Goal: Task Accomplishment & Management: Use online tool/utility

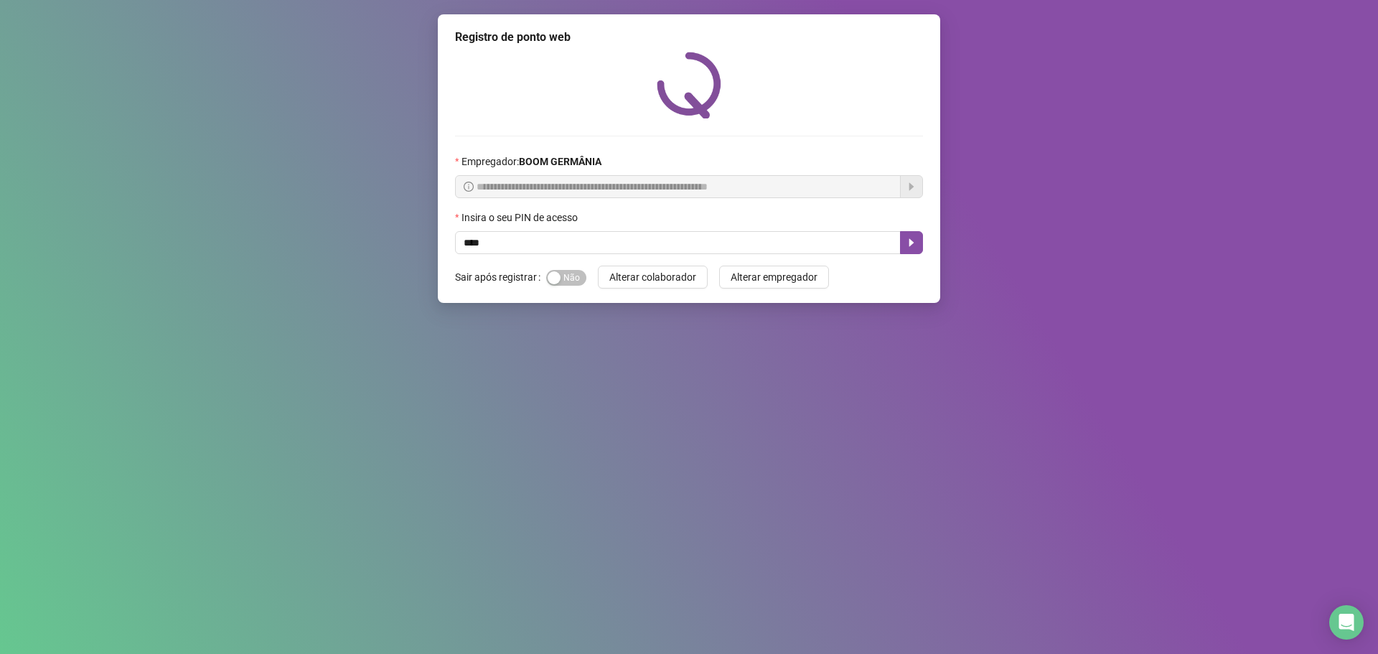
type input "****"
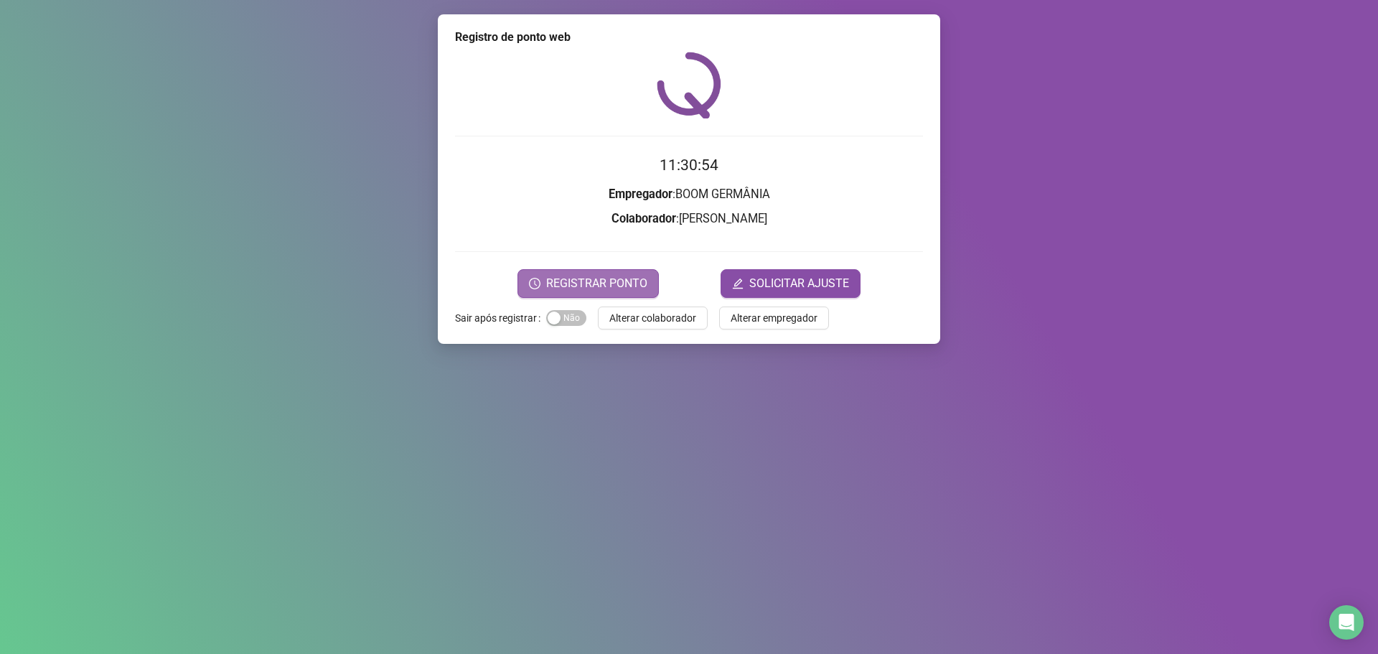
click at [609, 284] on span "REGISTRAR PONTO" at bounding box center [596, 283] width 101 height 17
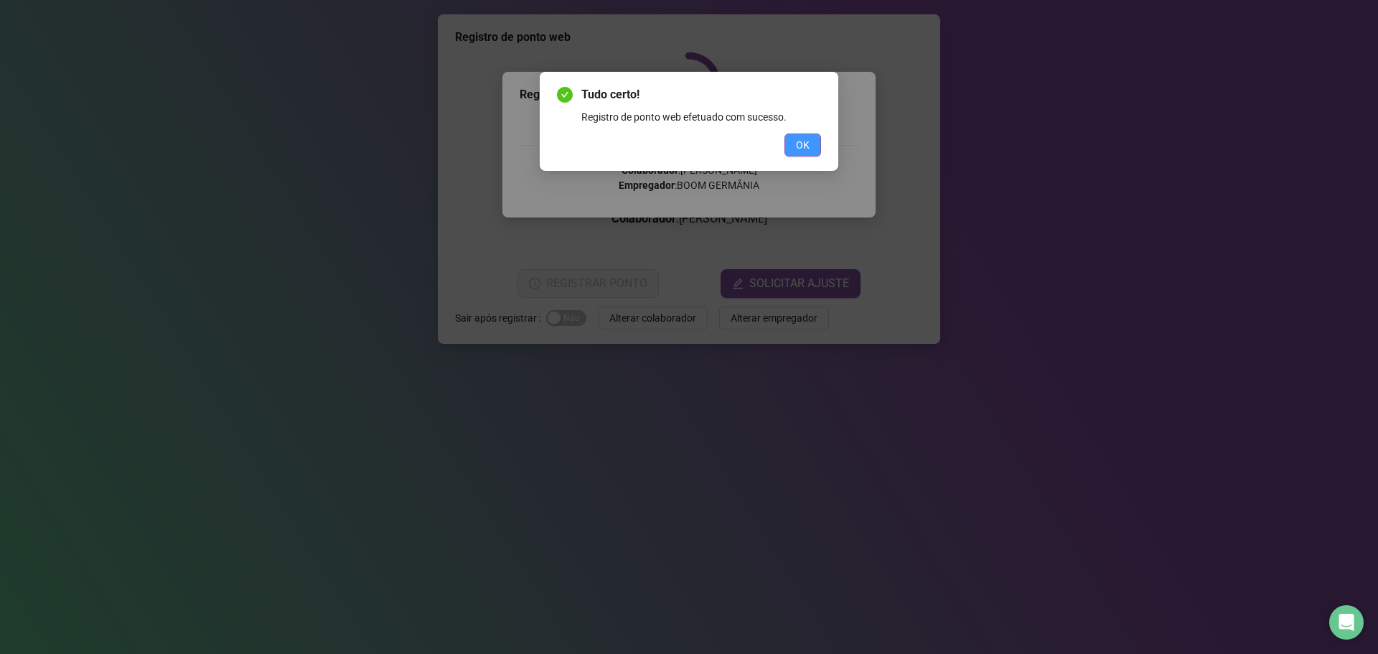
click at [807, 149] on span "OK" at bounding box center [803, 145] width 14 height 16
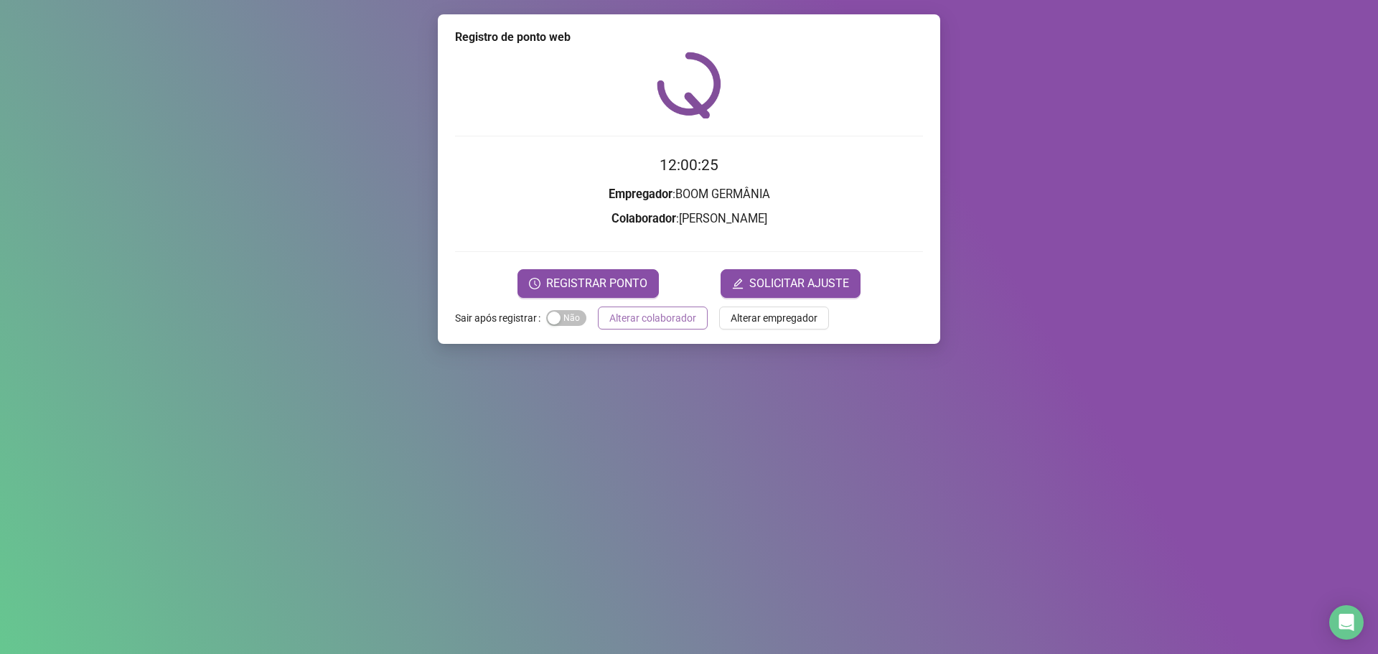
click at [681, 321] on span "Alterar colaborador" at bounding box center [652, 318] width 87 height 16
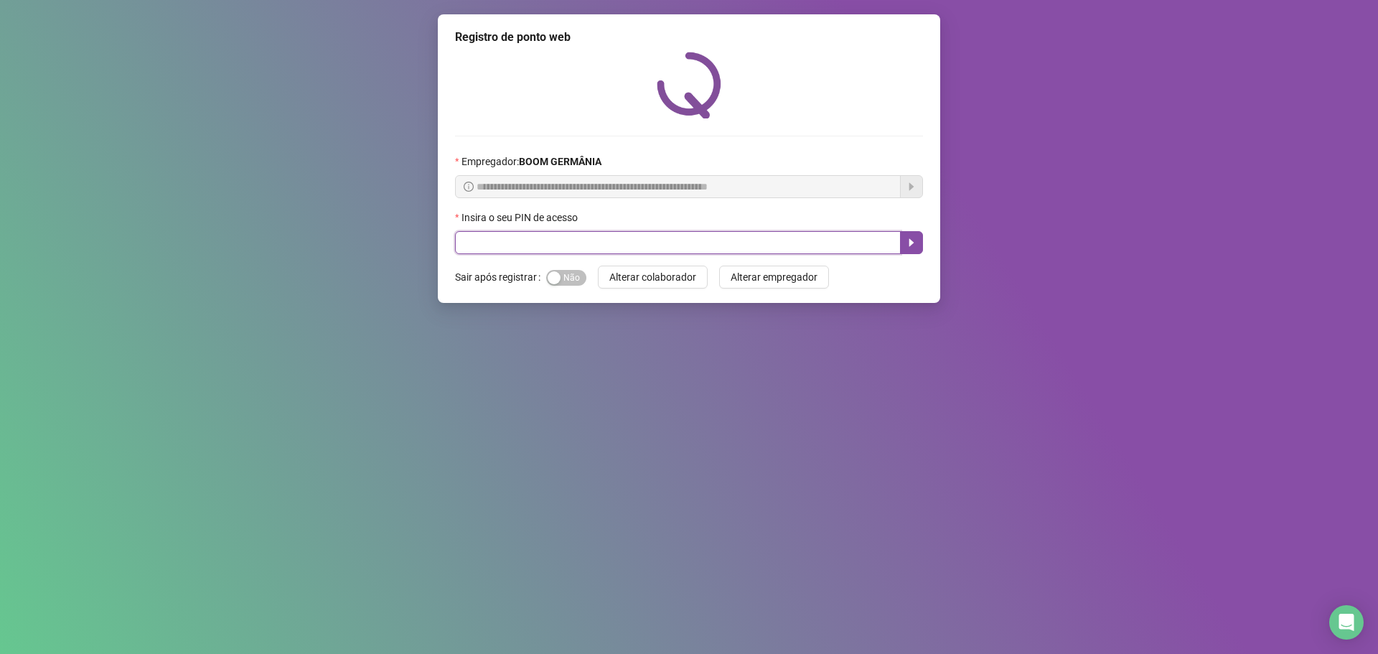
click at [723, 247] on input "text" at bounding box center [678, 242] width 446 height 23
type input "*****"
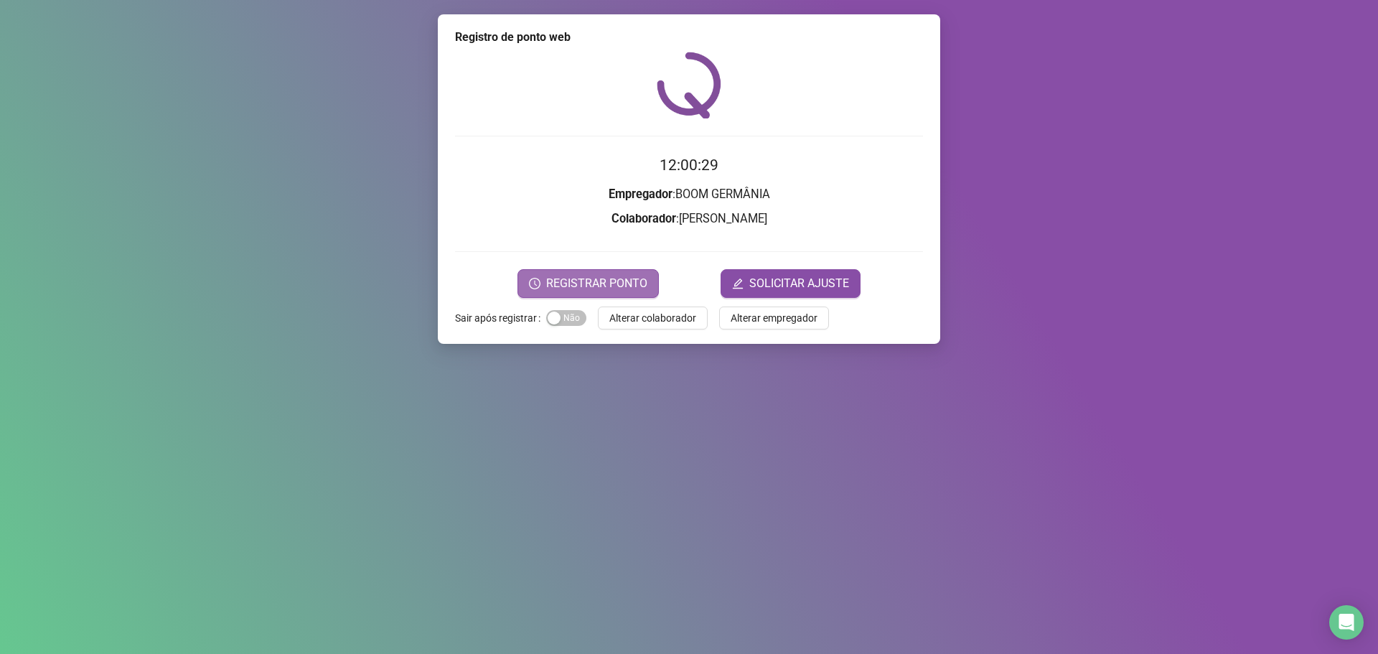
click at [621, 291] on span "REGISTRAR PONTO" at bounding box center [596, 283] width 101 height 17
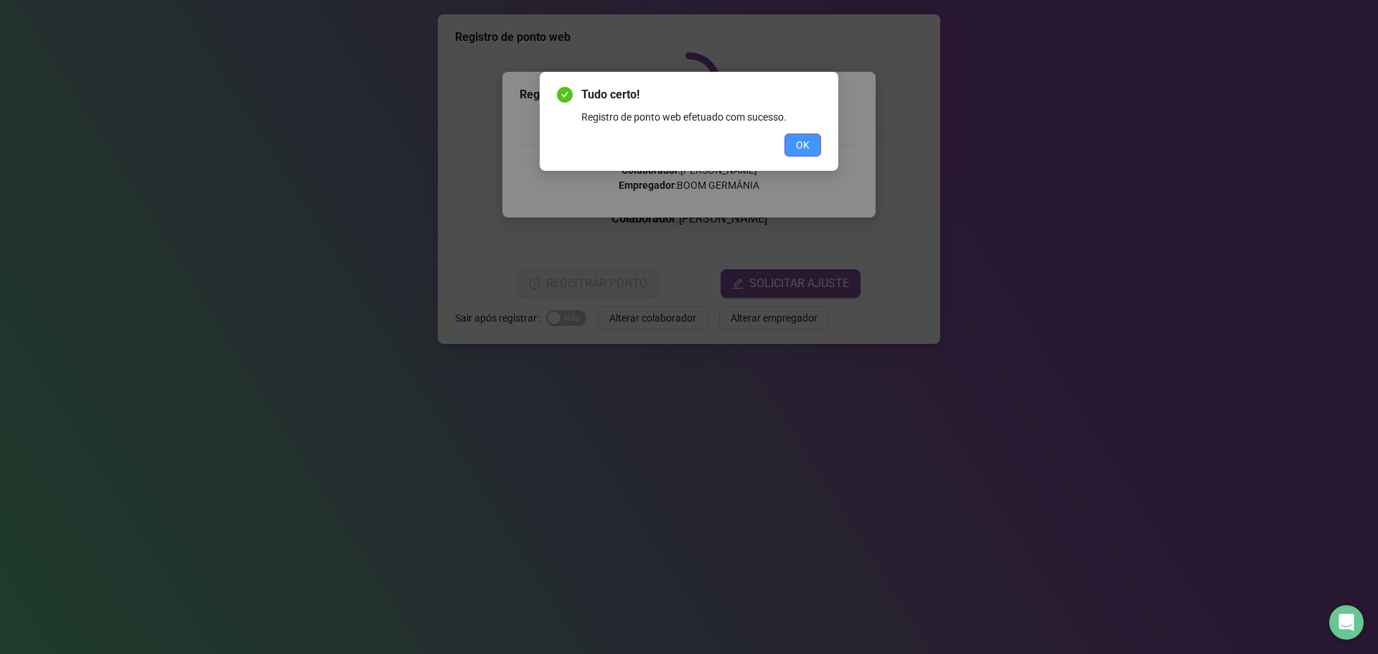
click at [808, 146] on span "OK" at bounding box center [803, 145] width 14 height 16
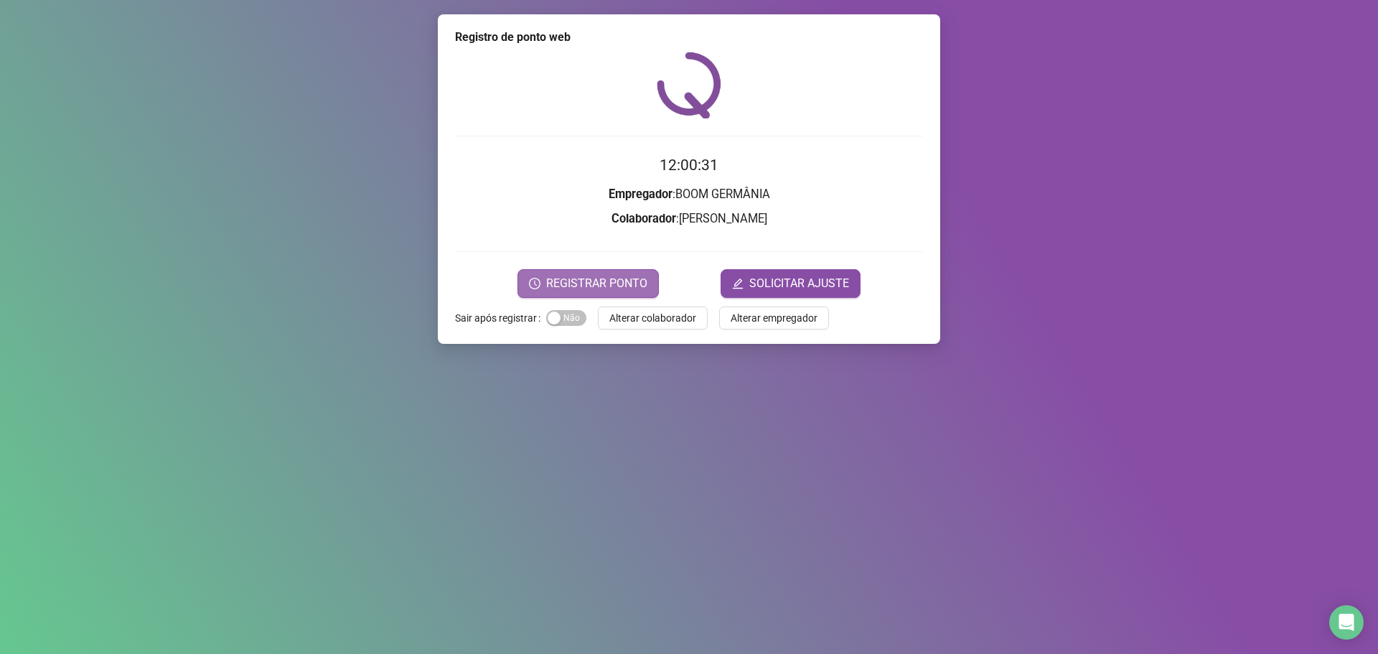
click at [626, 288] on span "REGISTRAR PONTO" at bounding box center [596, 283] width 101 height 17
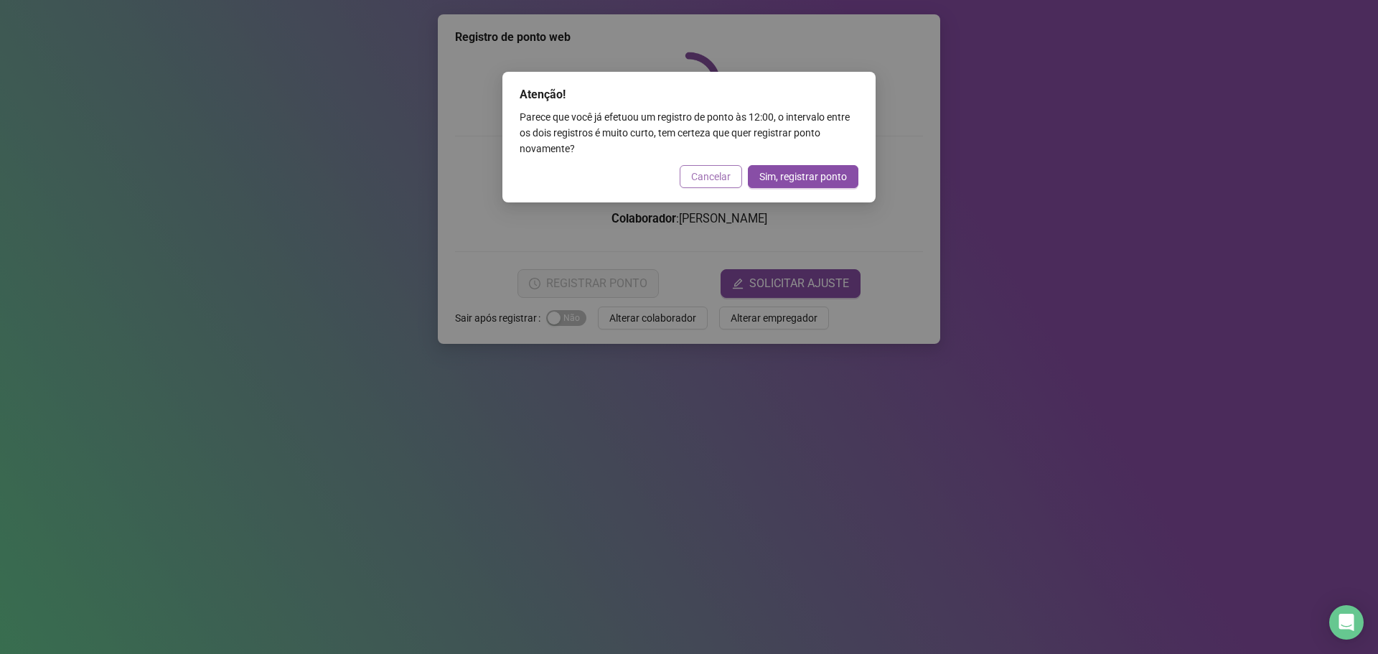
click at [710, 175] on span "Cancelar" at bounding box center [710, 177] width 39 height 16
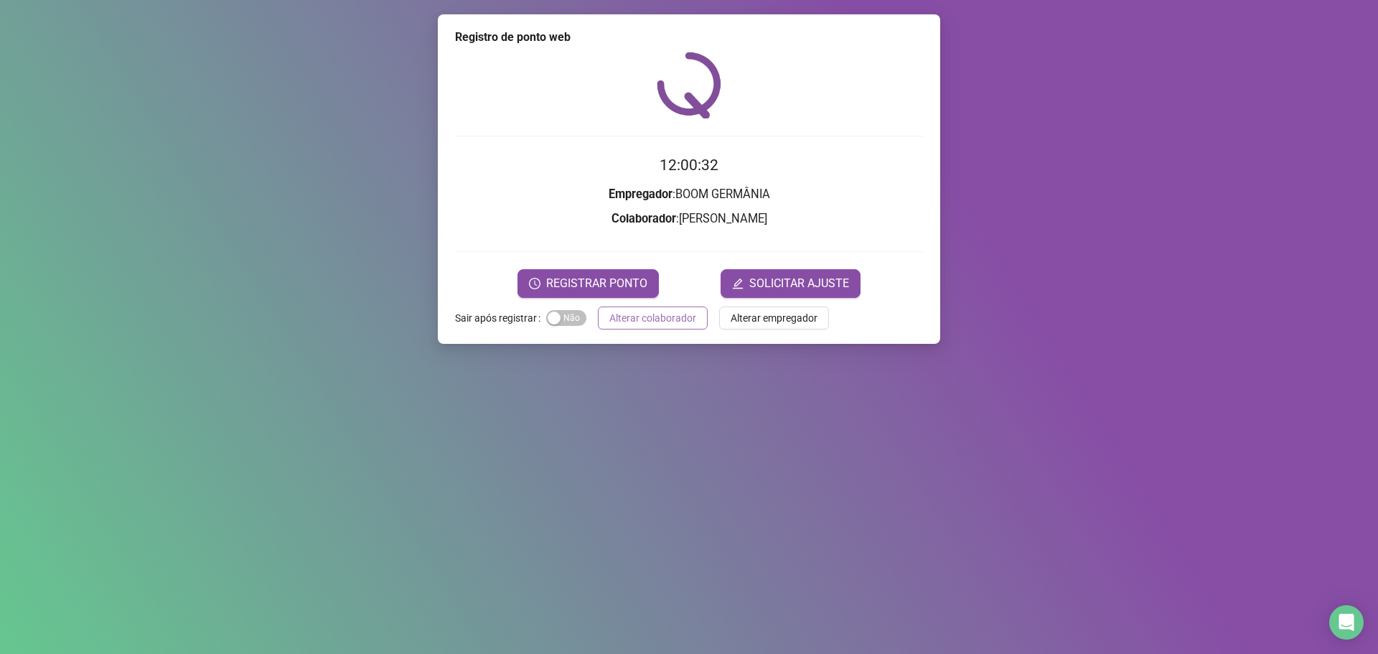
click at [673, 324] on span "Alterar colaborador" at bounding box center [652, 318] width 87 height 16
